Goal: Information Seeking & Learning: Learn about a topic

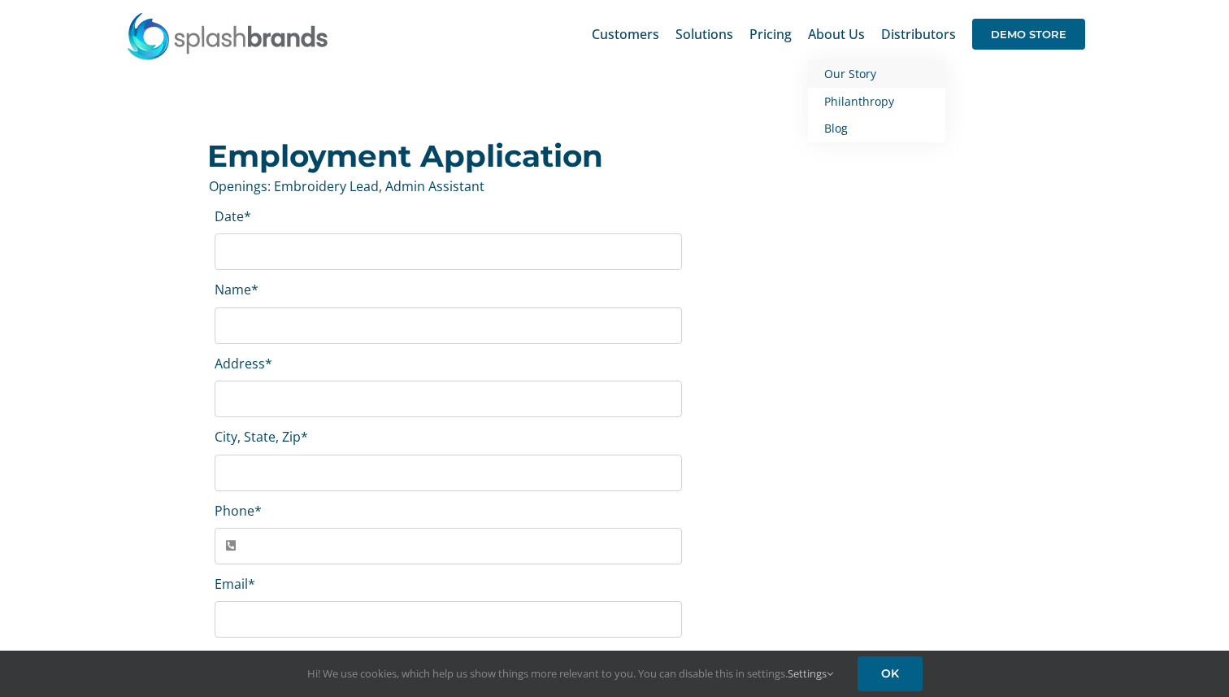
click at [831, 75] on span "Our Story" at bounding box center [850, 73] width 52 height 15
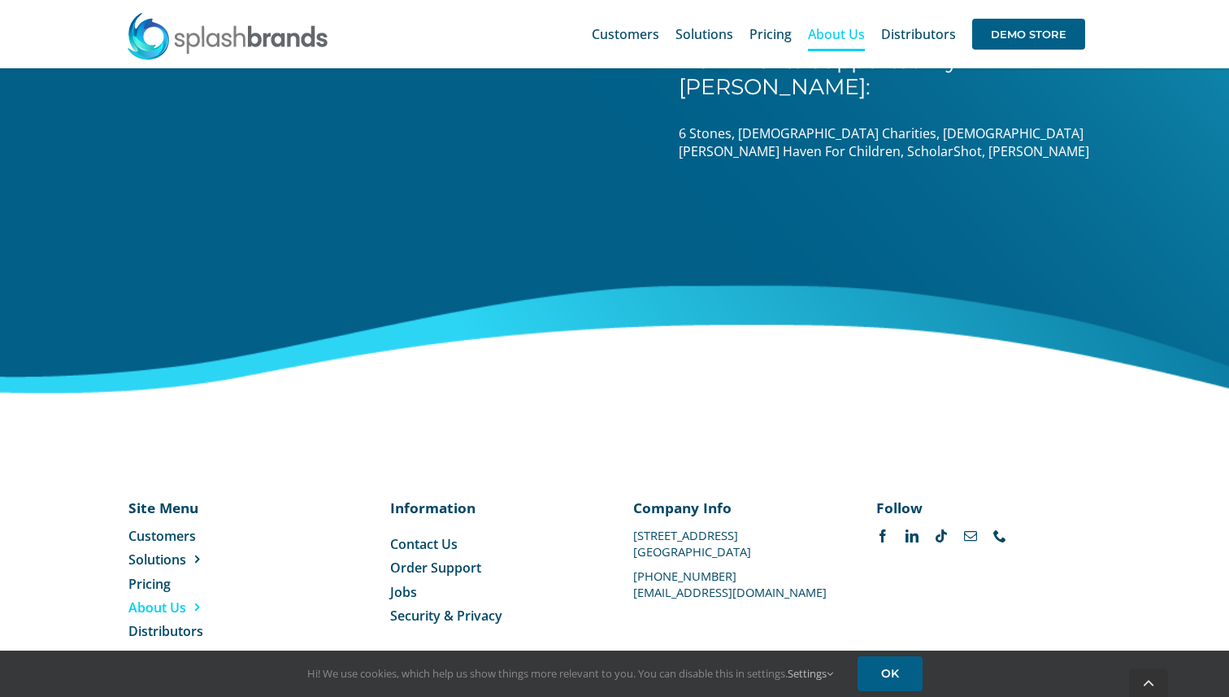
scroll to position [2566, 0]
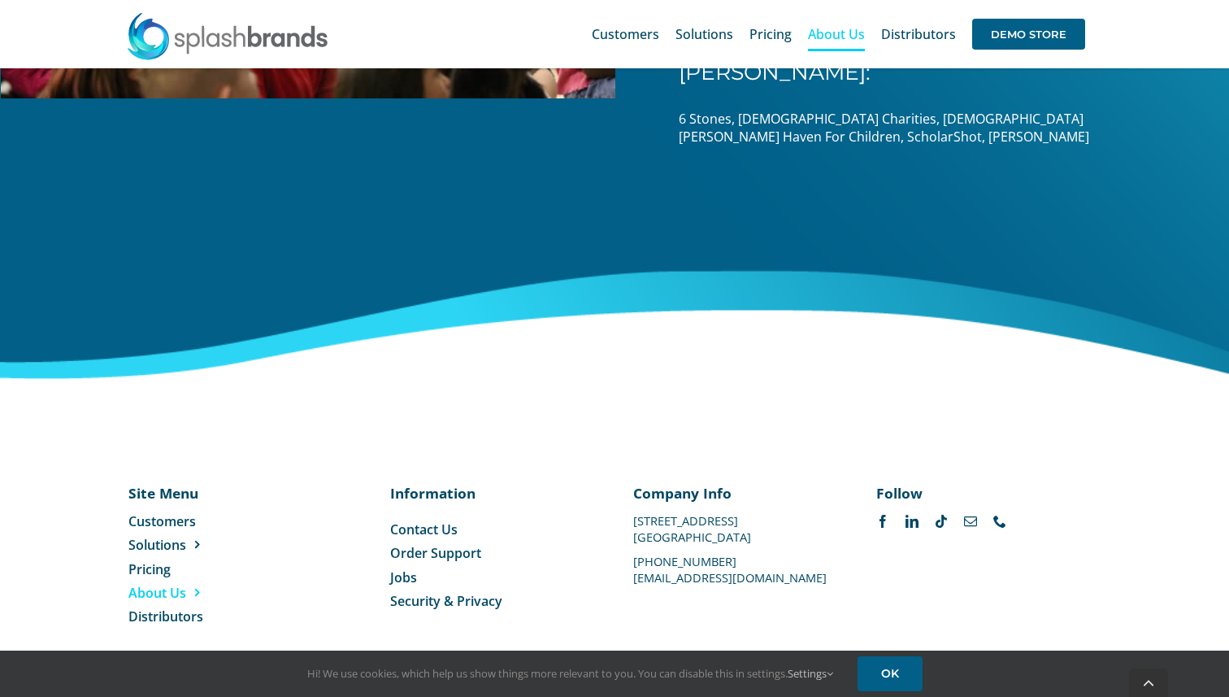
click at [409, 568] on span "Jobs" at bounding box center [403, 577] width 27 height 18
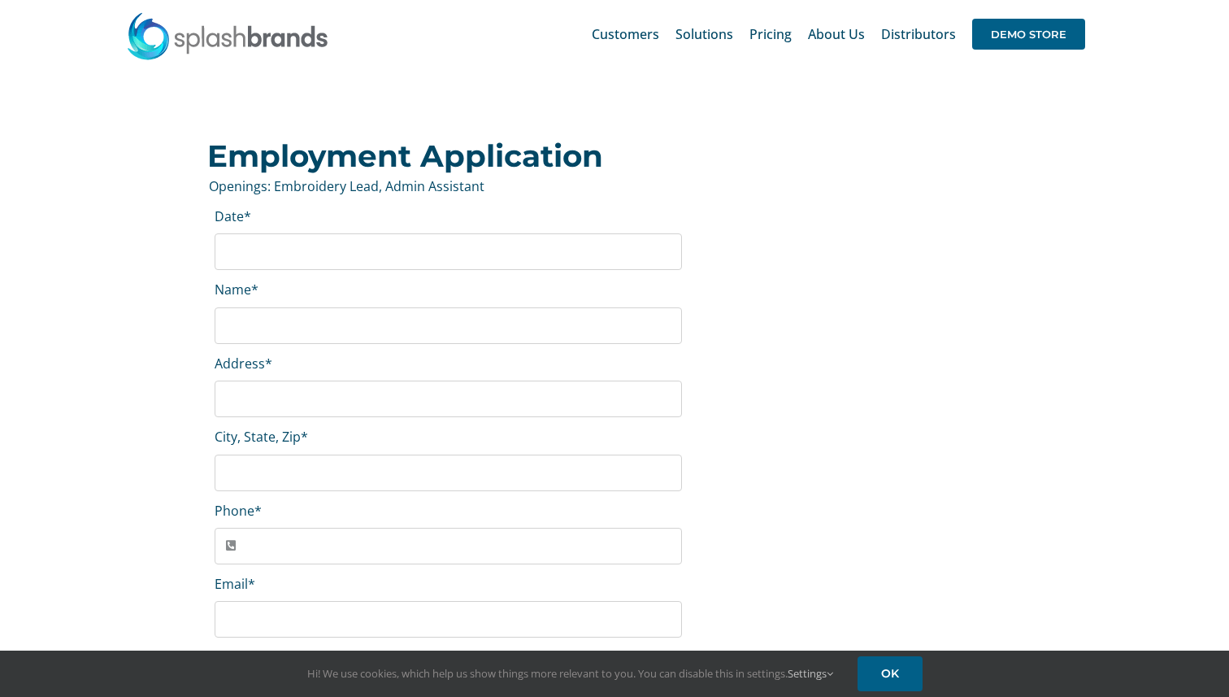
click at [402, 183] on p "Openings: Embroidery Lead, Admin Assistant" at bounding box center [624, 186] width 831 height 18
click at [348, 94] on div "Previous Page" at bounding box center [614, 120] width 885 height 55
